Goal: Task Accomplishment & Management: Manage account settings

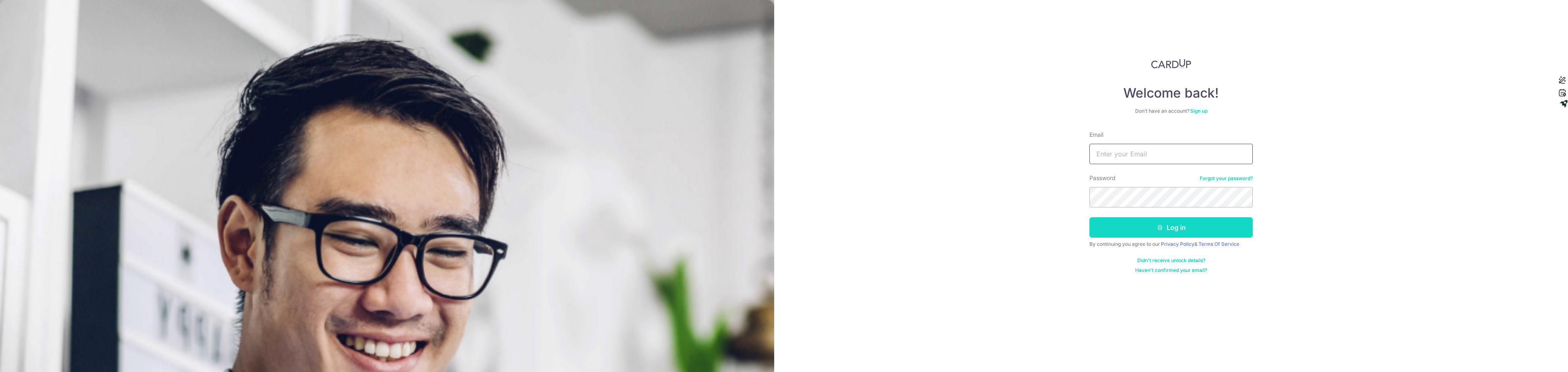
type input "[EMAIL_ADDRESS][DOMAIN_NAME]"
click at [1176, 224] on button "Log in" at bounding box center [1171, 227] width 163 height 20
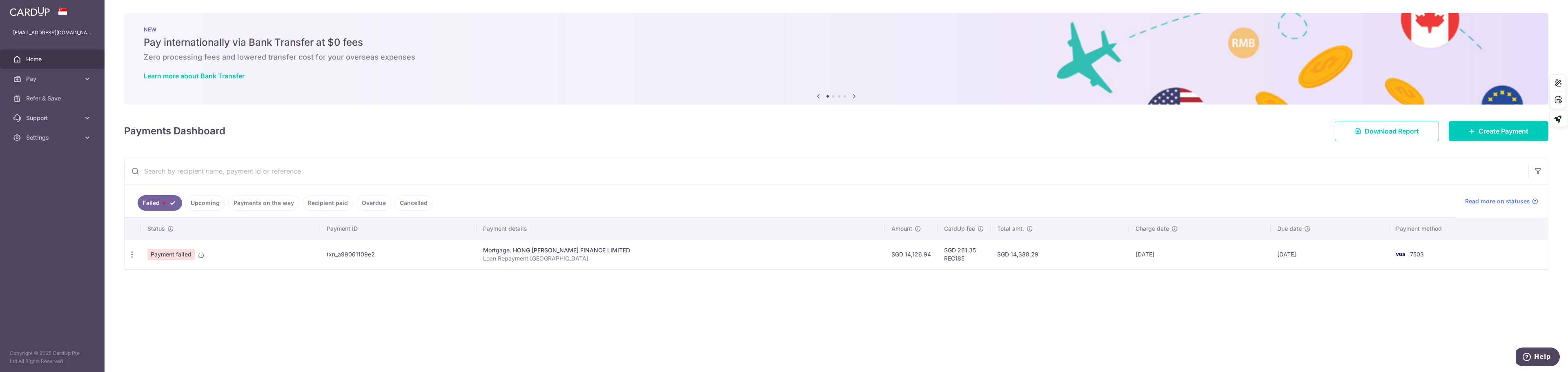
click at [556, 252] on div "Mortgage. HONG [PERSON_NAME] FINANCE LIMITED" at bounding box center [681, 250] width 395 height 8
click at [134, 253] on icon "button" at bounding box center [131, 254] width 9 height 9
click at [147, 277] on link "Update payment" at bounding box center [167, 276] width 85 height 19
radio input "true"
type input "14,126.94"
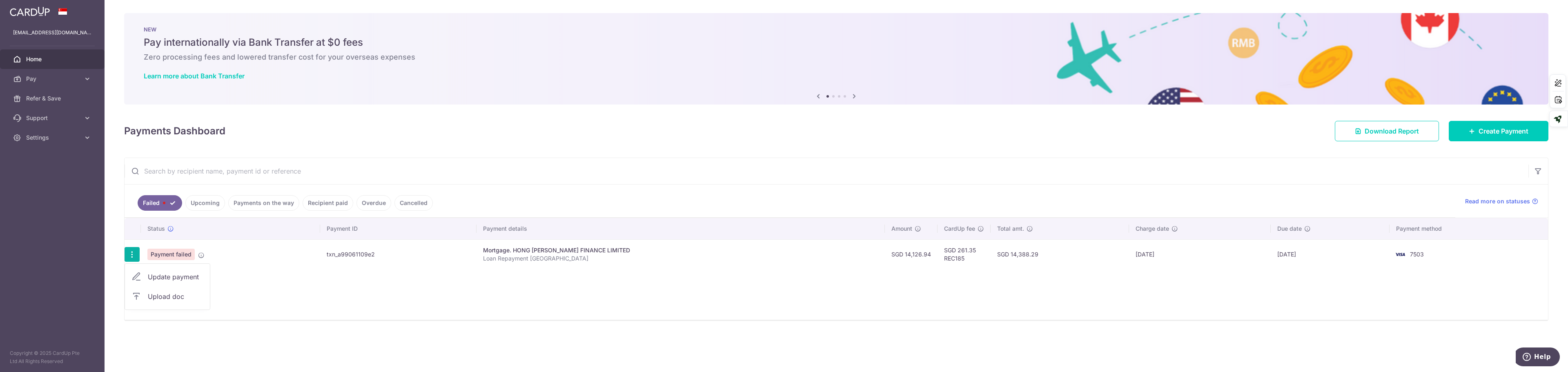
type input "Loan Repayment [GEOGRAPHIC_DATA]"
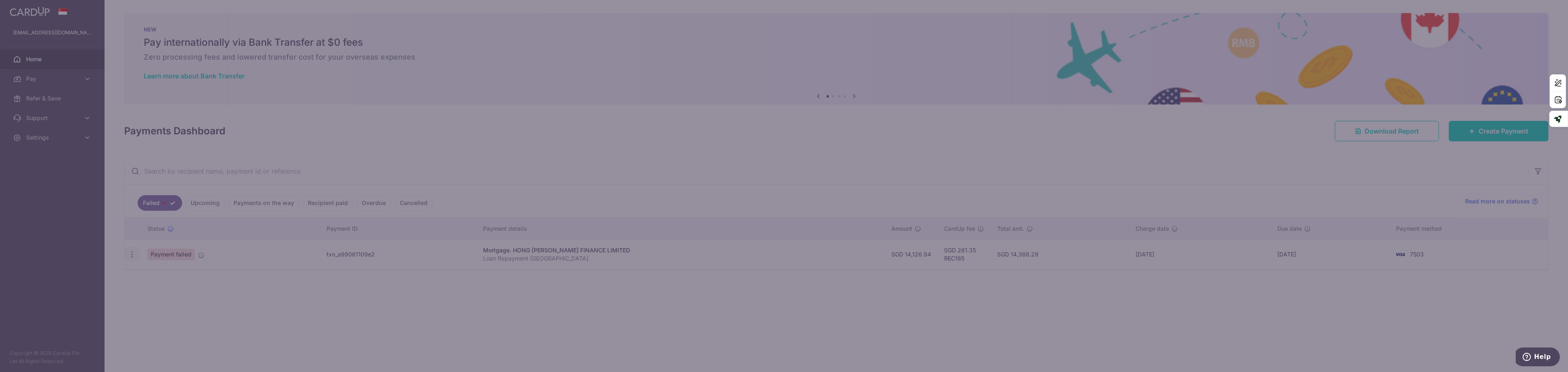
type input "REC185"
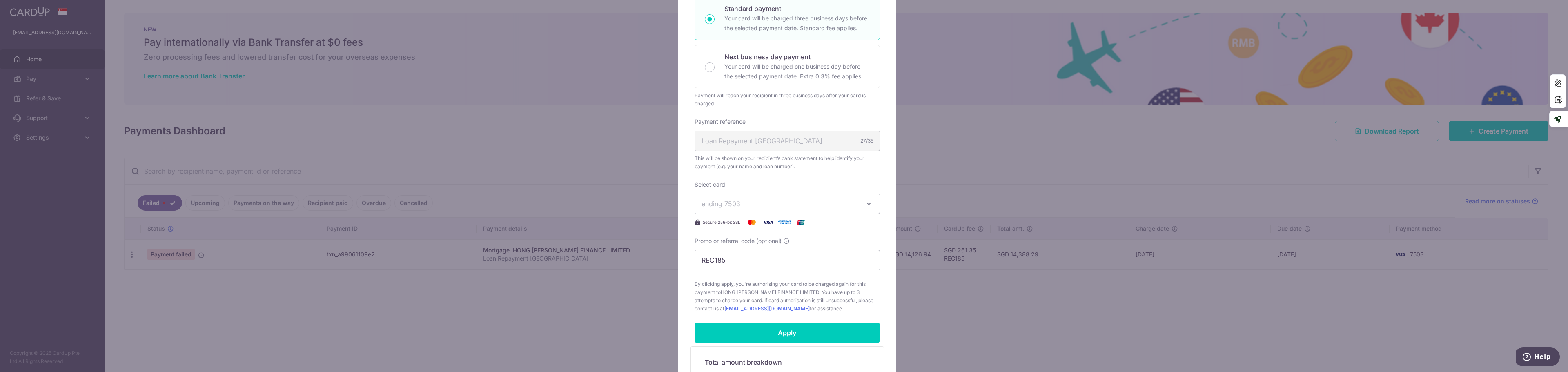
scroll to position [163, 0]
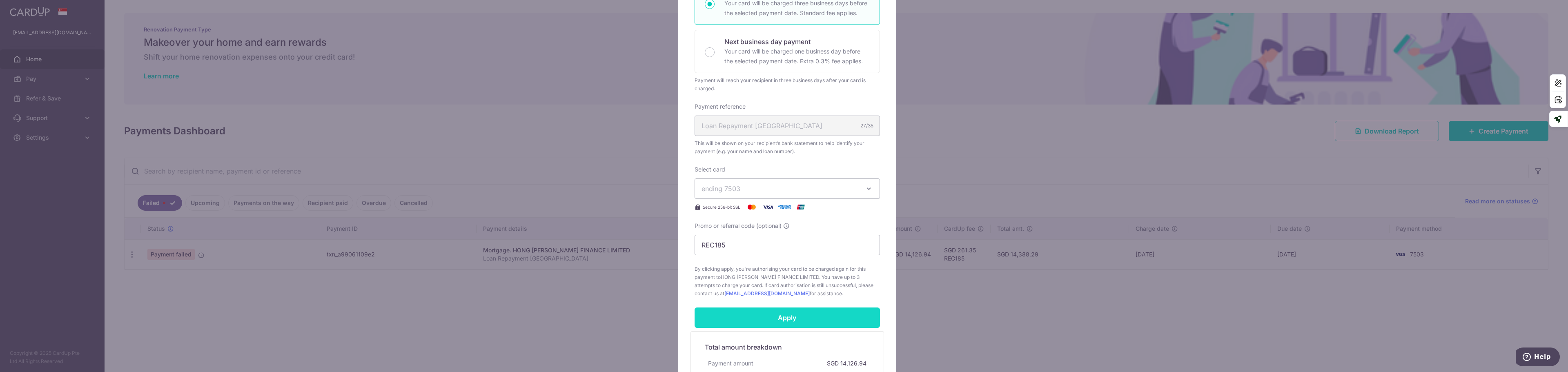
click at [762, 313] on input "Apply" at bounding box center [788, 317] width 186 height 20
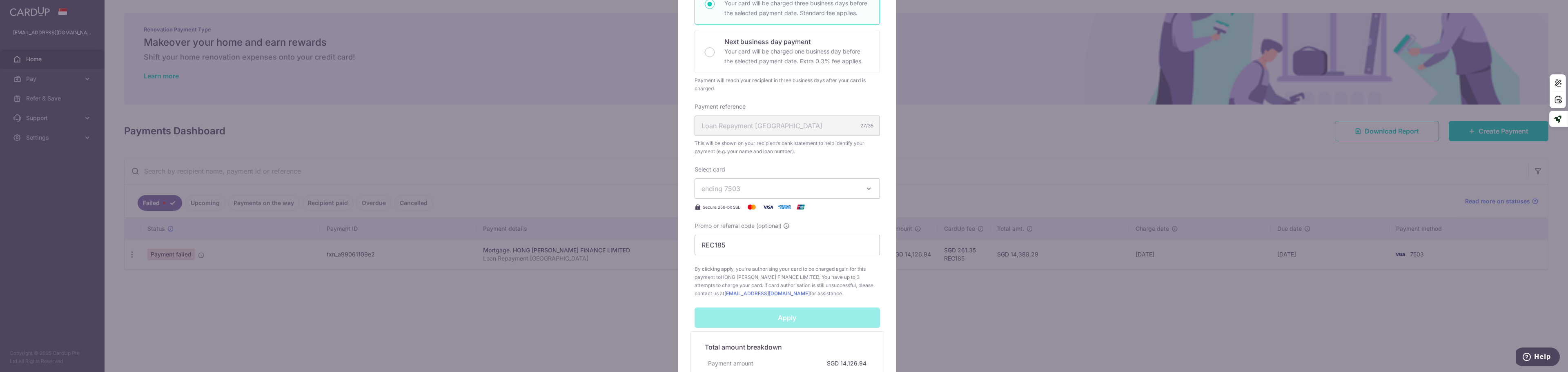
scroll to position [204, 0]
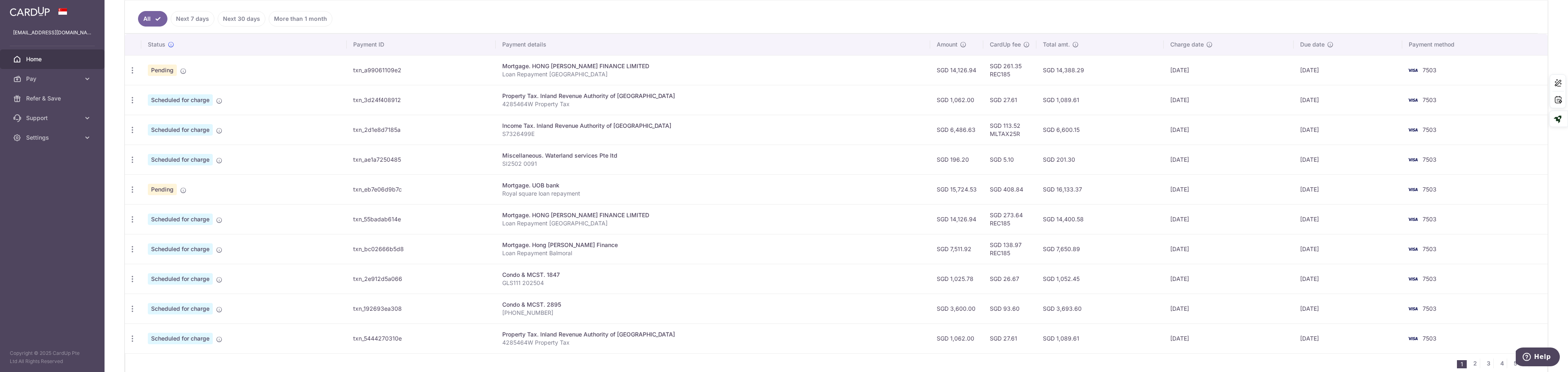
scroll to position [204, 0]
